Goal: Task Accomplishment & Management: Use online tool/utility

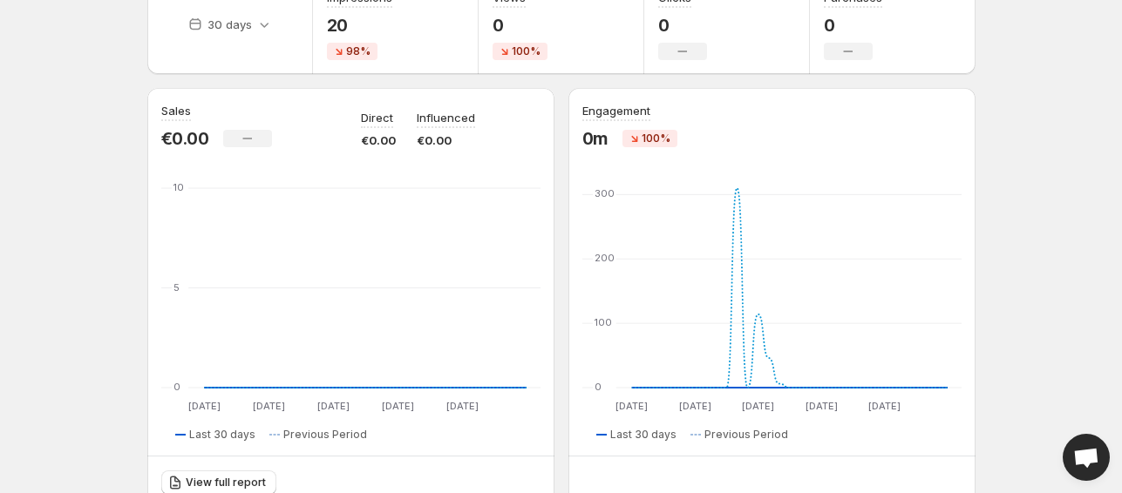
scroll to position [110, 0]
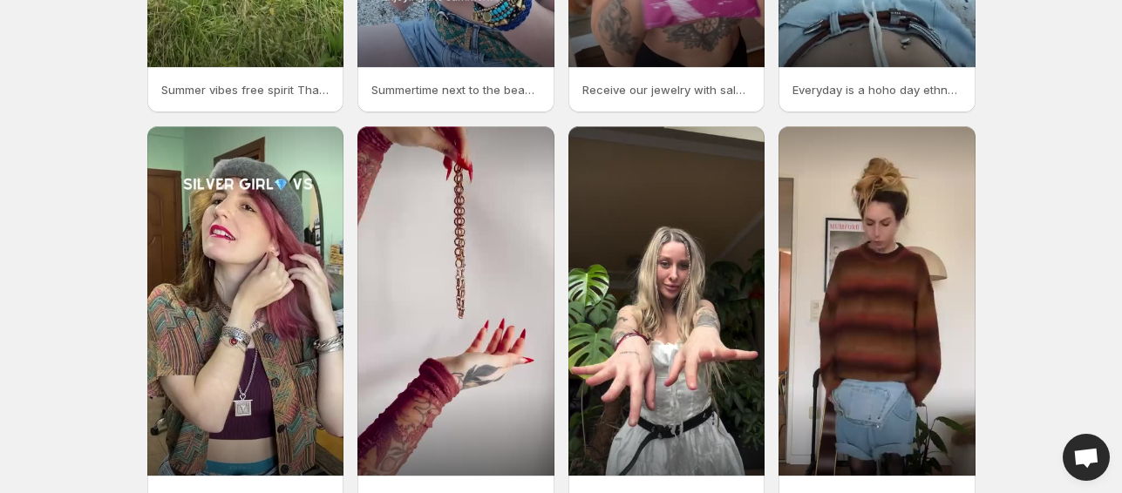
scroll to position [456, 0]
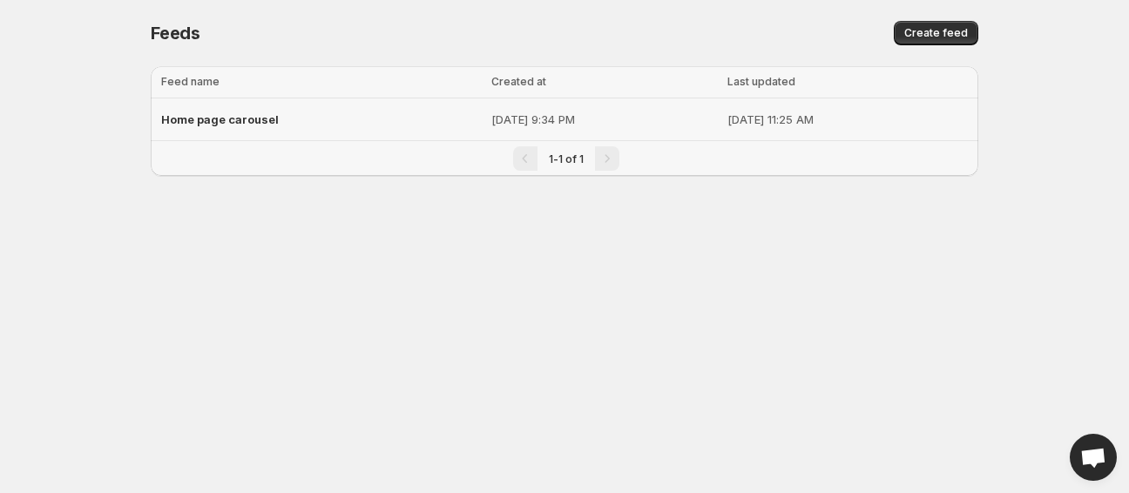
click at [215, 107] on div "Home page carousel" at bounding box center [321, 119] width 320 height 31
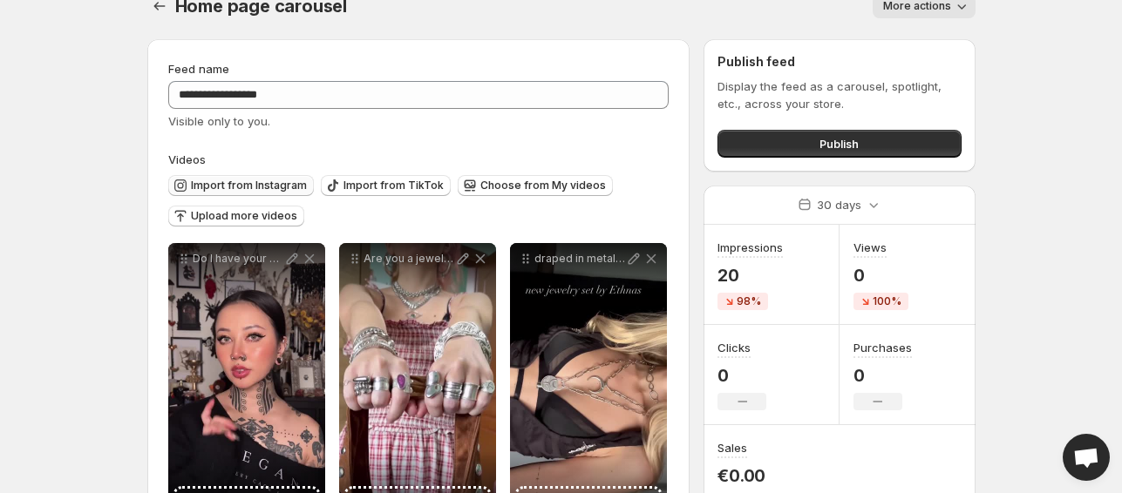
scroll to position [36, 0]
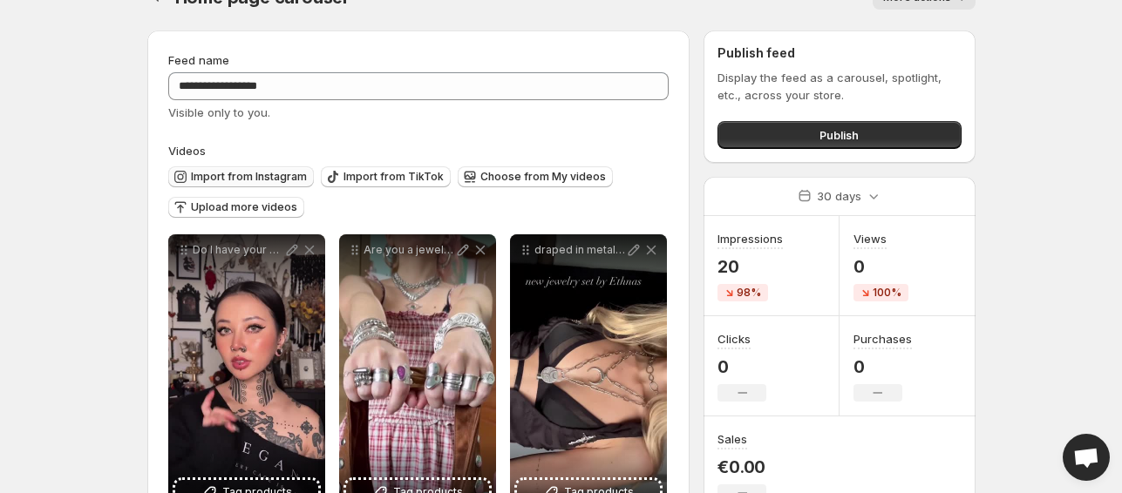
click at [267, 173] on span "Import from Instagram" at bounding box center [249, 177] width 116 height 14
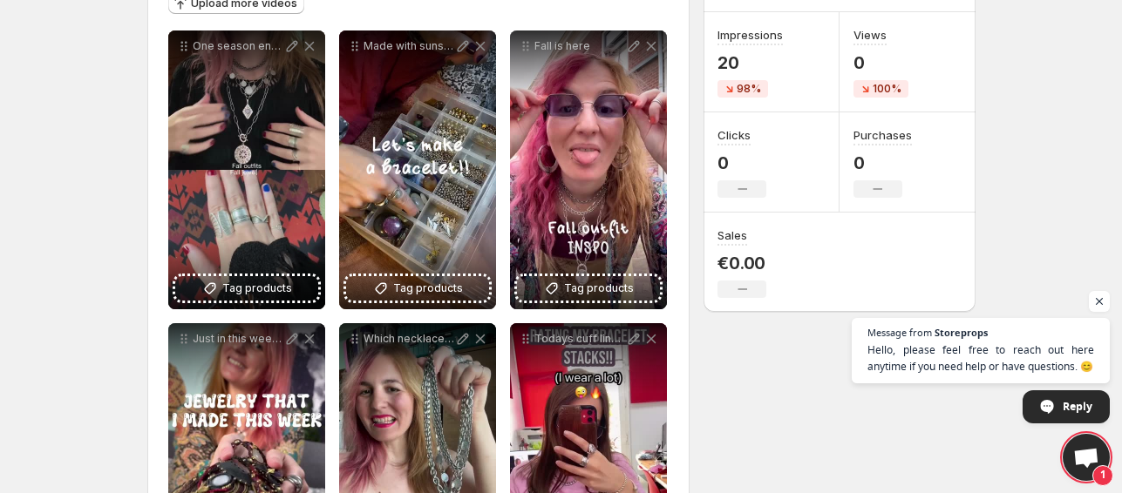
scroll to position [0, 0]
